Goal: Complete application form

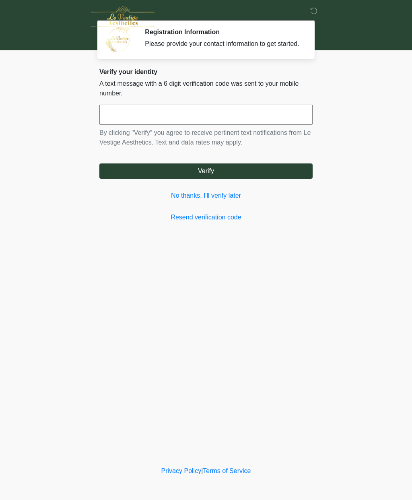
click at [203, 116] on input "text" at bounding box center [205, 115] width 213 height 20
type input "******"
click at [243, 179] on button "Verify" at bounding box center [205, 170] width 213 height 15
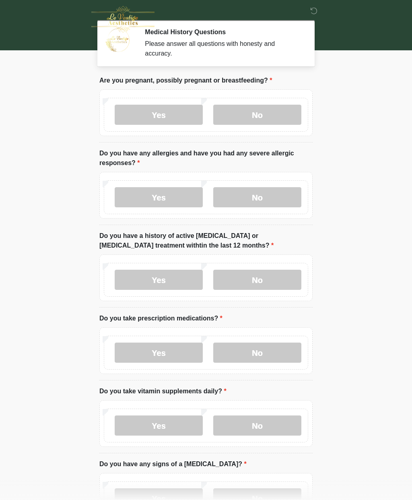
click at [261, 115] on label "No" at bounding box center [257, 115] width 88 height 20
click at [272, 197] on label "No" at bounding box center [257, 197] width 88 height 20
click at [272, 281] on label "No" at bounding box center [257, 280] width 88 height 20
click at [170, 356] on label "Yes" at bounding box center [159, 352] width 88 height 20
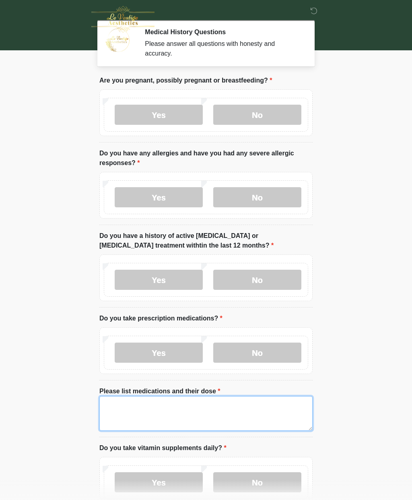
click at [173, 410] on textarea "Please list medications and their dose" at bounding box center [205, 413] width 213 height 35
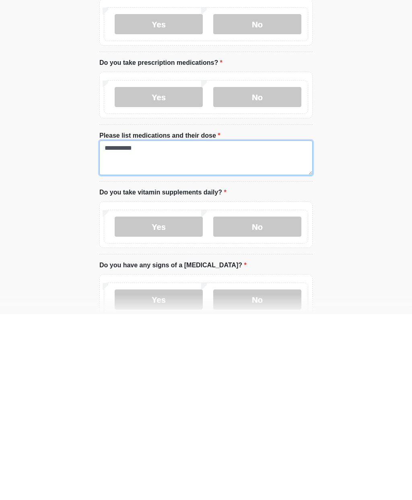
type textarea "**********"
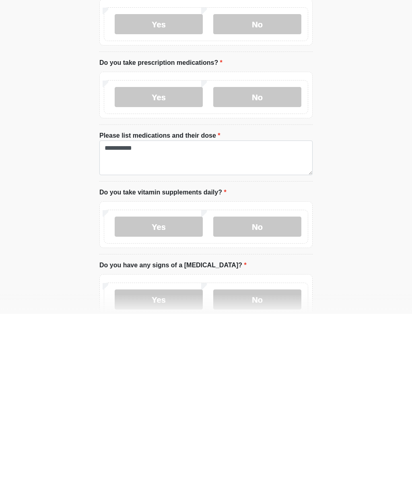
click at [249, 402] on label "No" at bounding box center [257, 412] width 88 height 20
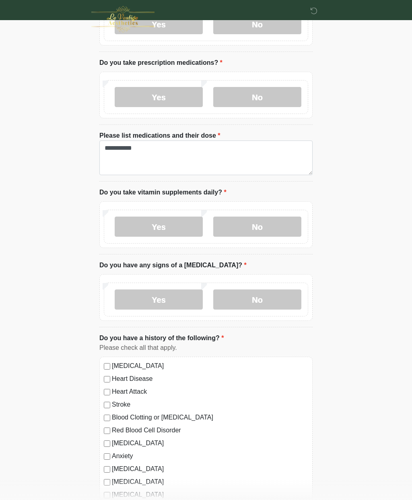
click at [268, 297] on label "No" at bounding box center [257, 299] width 88 height 20
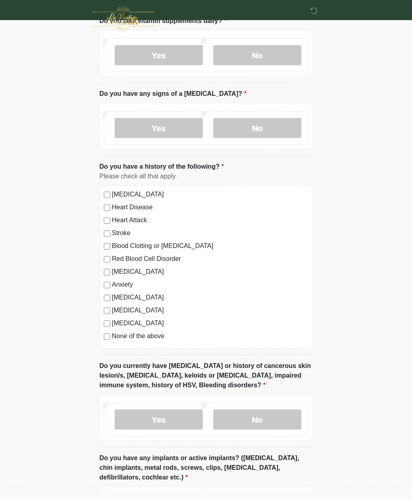
scroll to position [427, 0]
click at [258, 416] on label "No" at bounding box center [257, 419] width 88 height 20
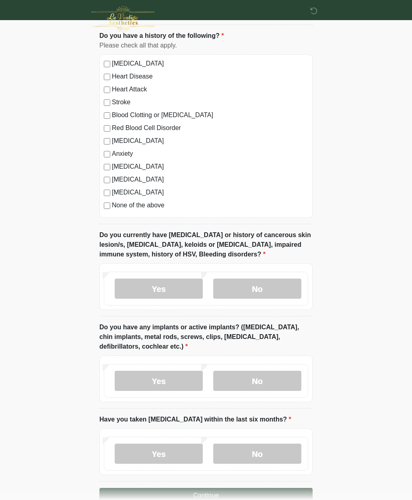
scroll to position [558, 0]
click at [259, 386] on label "No" at bounding box center [257, 381] width 88 height 20
click at [265, 447] on label "No" at bounding box center [257, 453] width 88 height 20
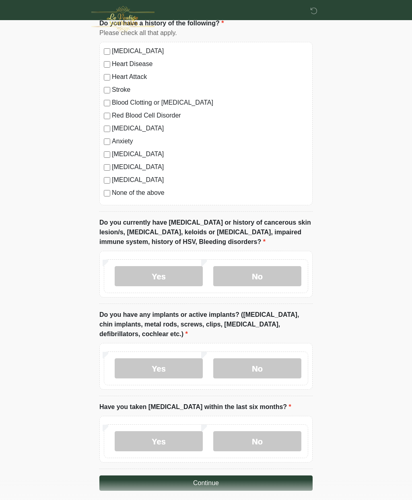
click at [278, 480] on button "Continue" at bounding box center [205, 482] width 213 height 15
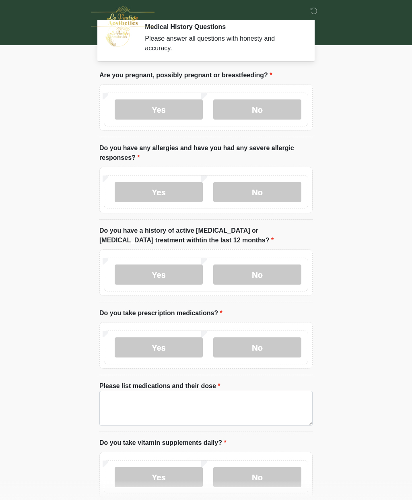
scroll to position [0, 0]
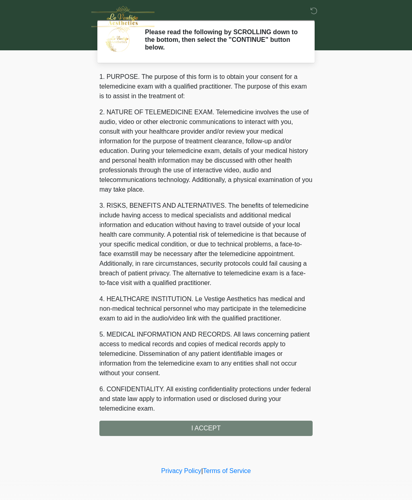
click at [209, 430] on div "1. PURPOSE. The purpose of this form is to obtain your consent for a telemedici…" at bounding box center [205, 254] width 213 height 364
click at [223, 428] on div "1. PURPOSE. The purpose of this form is to obtain your consent for a telemedici…" at bounding box center [205, 254] width 213 height 364
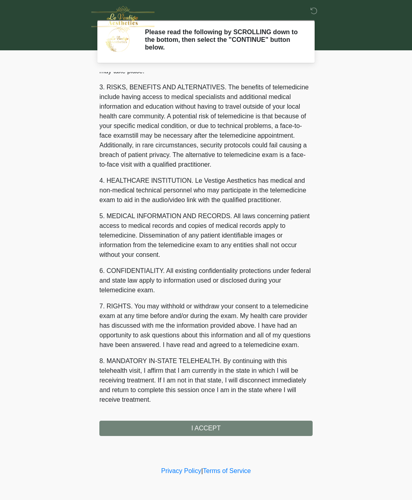
scroll to position [147, 0]
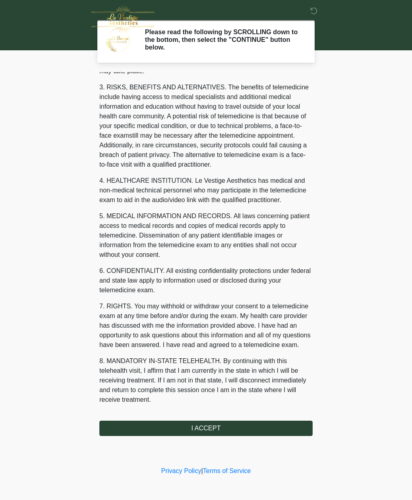
click at [217, 426] on button "I ACCEPT" at bounding box center [205, 427] width 213 height 15
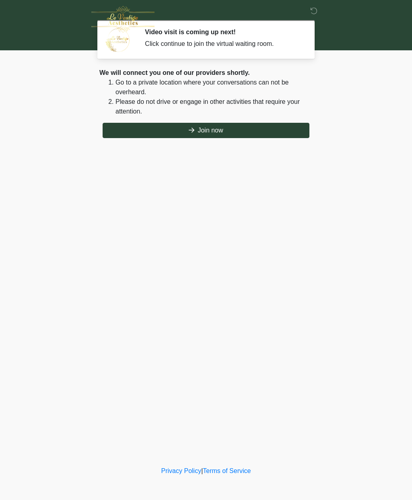
click at [224, 132] on button "Join now" at bounding box center [206, 130] width 207 height 15
